Goal: Information Seeking & Learning: Understand process/instructions

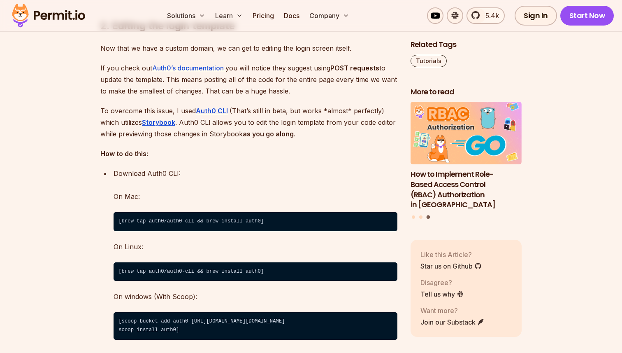
scroll to position [2009, 0]
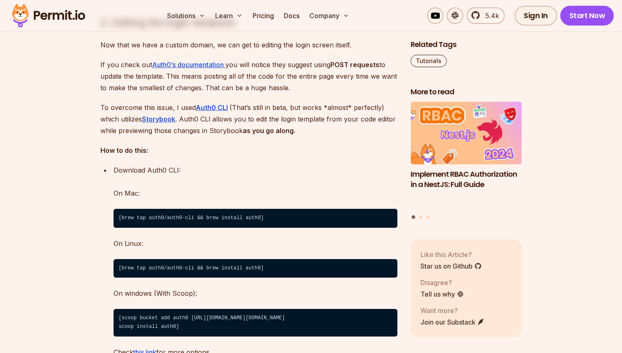
click at [173, 228] on code "[brew tap auth0/auth0-cli && brew install auth0]" at bounding box center [256, 218] width 284 height 19
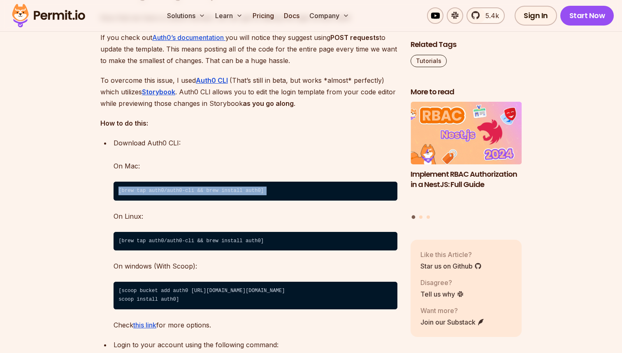
scroll to position [2035, 0]
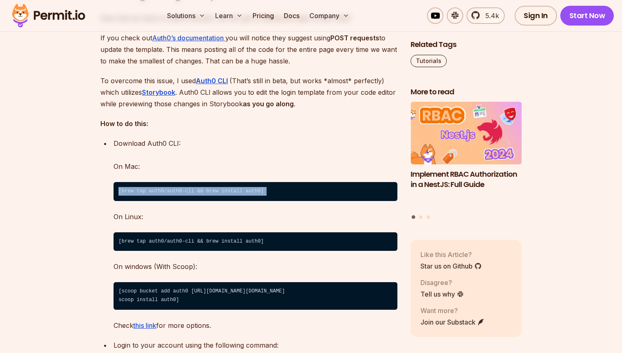
copy code "[brew tap auth0/auth0-cli && brew install auth0]"
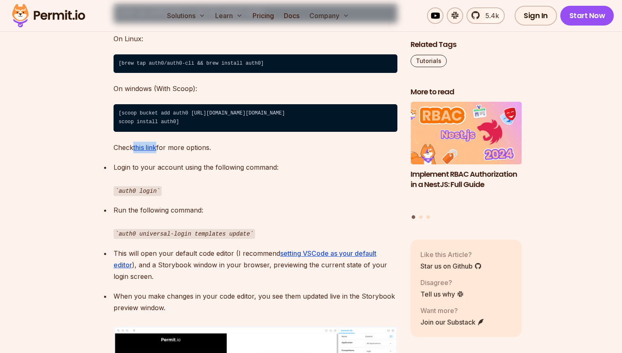
scroll to position [2217, 0]
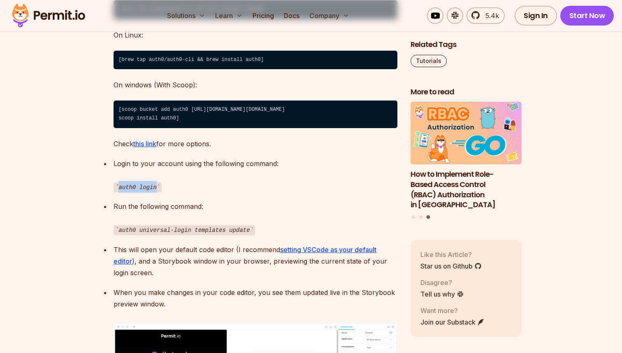
drag, startPoint x: 157, startPoint y: 201, endPoint x: 120, endPoint y: 201, distance: 37.0
click at [120, 192] on code "auth0 login" at bounding box center [138, 187] width 48 height 10
copy code "auth0 login"
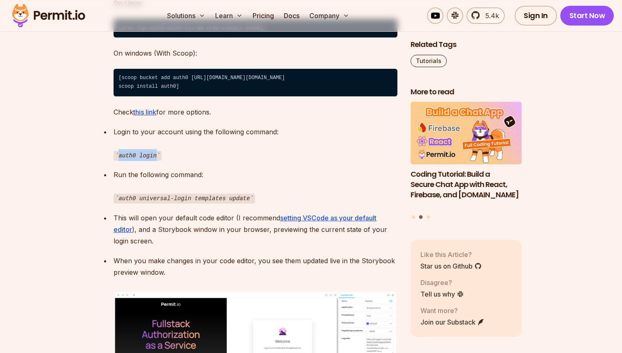
scroll to position [2263, 0]
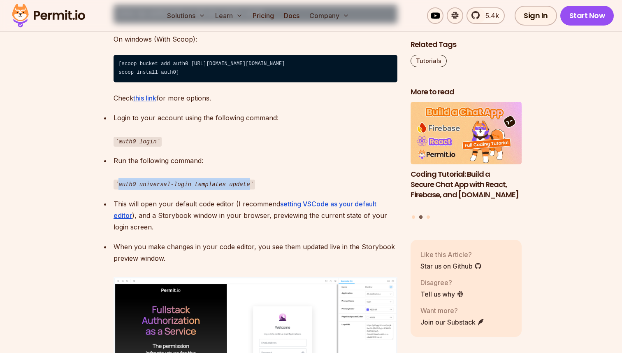
drag, startPoint x: 251, startPoint y: 198, endPoint x: 118, endPoint y: 198, distance: 133.3
click at [118, 189] on code "auth0 universal-login templates update" at bounding box center [185, 184] width 142 height 10
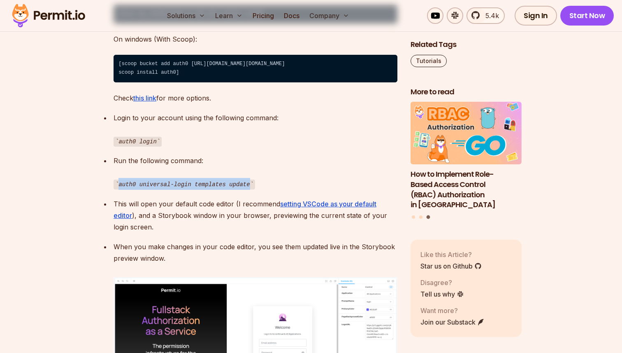
copy code "auth0 universal-login templates update"
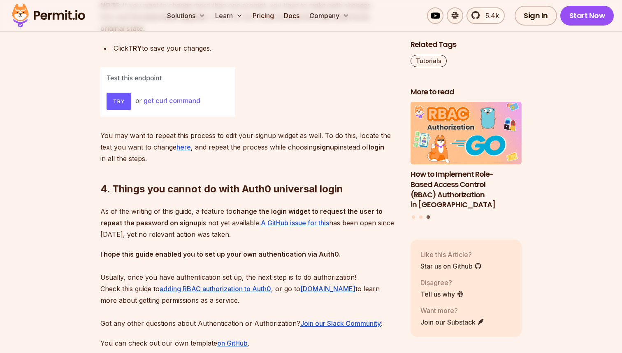
scroll to position [4220, 0]
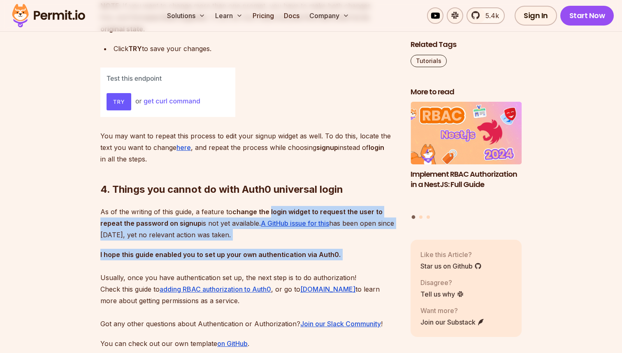
drag, startPoint x: 271, startPoint y: 244, endPoint x: 367, endPoint y: 298, distance: 109.8
click at [370, 294] on p "I hope this guide enabled you to set up your own authentication via Auth0. Usua…" at bounding box center [248, 289] width 297 height 81
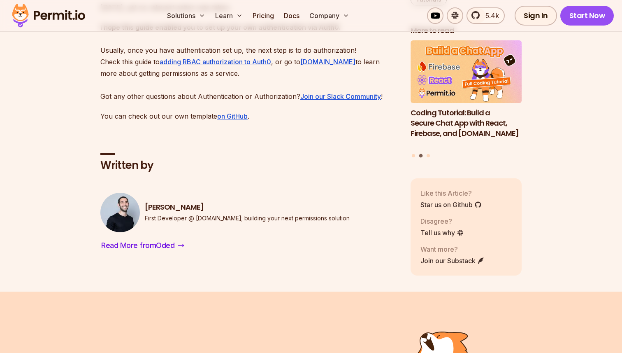
scroll to position [4453, 0]
